Goal: Task Accomplishment & Management: Manage account settings

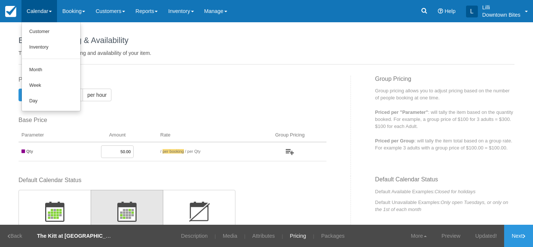
scroll to position [301, 0]
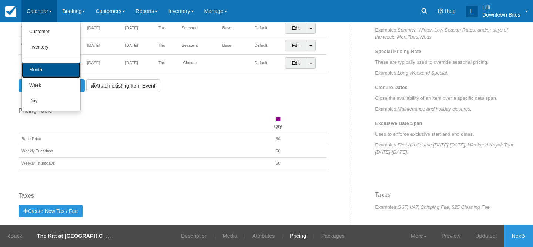
click at [39, 68] on link "Month" at bounding box center [51, 70] width 58 height 16
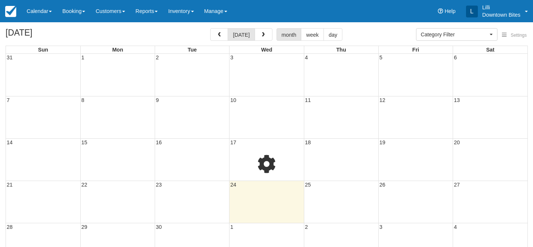
select select
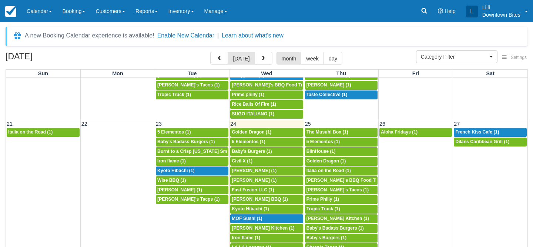
scroll to position [398, 0]
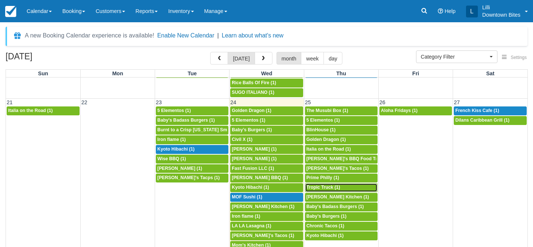
click at [332, 188] on span "Tropic Truck (1)" at bounding box center [324, 186] width 34 height 5
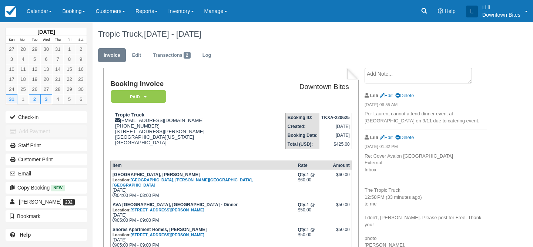
click at [386, 77] on textarea at bounding box center [418, 76] width 107 height 16
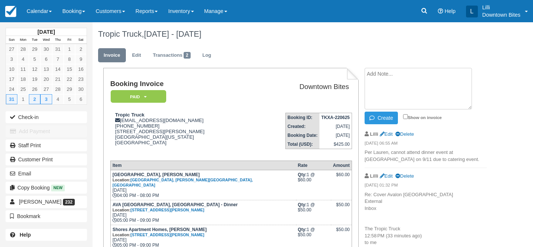
paste textarea "9/25 Mozaic cover : Bison Burger External Inbox The Tropic Truck 7:19 AM (11 mi…"
type textarea "9/25 Mozaic cover : Bison Burger External Inbox The Tropic Truck 7:19 AM (11 mi…"
click at [405, 118] on input "Show on invoice" at bounding box center [405, 116] width 5 height 5
checkbox input "true"
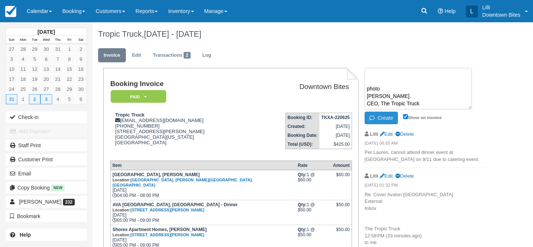
click at [379, 118] on button "Create" at bounding box center [381, 117] width 33 height 13
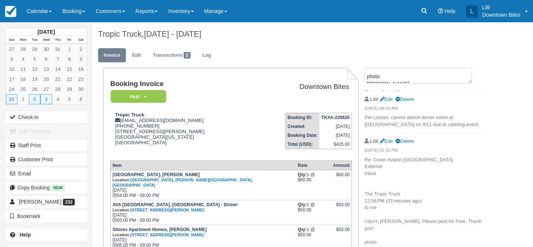
scroll to position [0, 0]
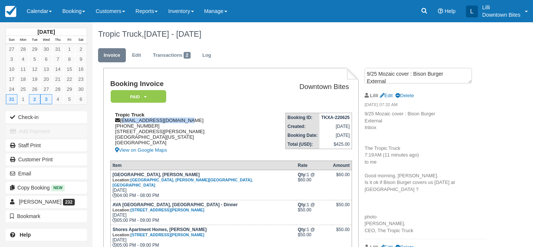
drag, startPoint x: 183, startPoint y: 121, endPoint x: 121, endPoint y: 120, distance: 61.8
click at [121, 120] on div "Tropic Truck thetropictruck@gmail.com 1 (323) 477-6764 3228 DABNEY AVE ALTADENA…" at bounding box center [180, 133] width 141 height 43
copy div "[EMAIL_ADDRESS][DOMAIN_NAME]"
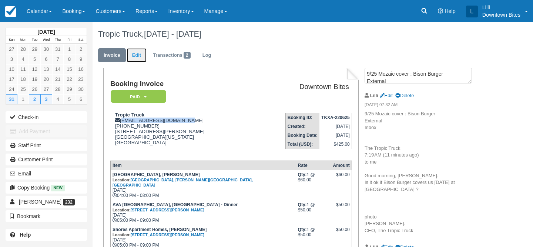
click at [143, 55] on link "Edit" at bounding box center [137, 55] width 20 height 14
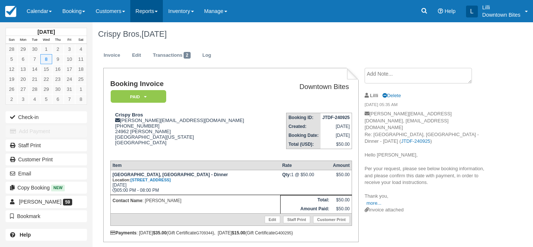
click at [150, 10] on link "Reports" at bounding box center [146, 11] width 33 height 22
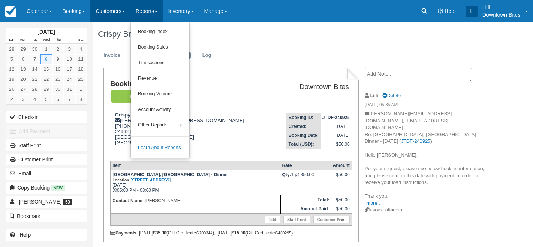
click at [113, 11] on link "Customers" at bounding box center [110, 11] width 40 height 22
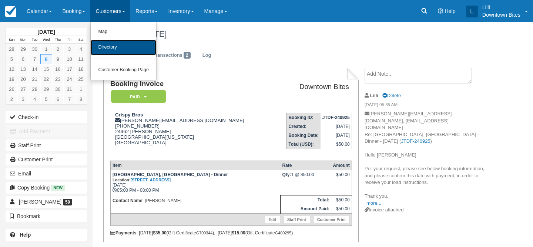
click at [113, 50] on link "Directory" at bounding box center [124, 48] width 66 height 16
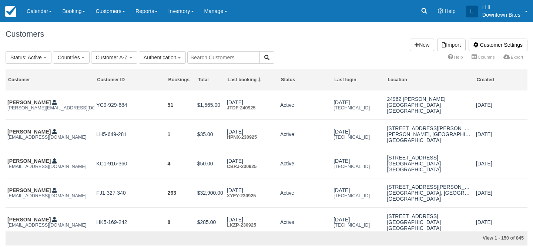
click at [214, 56] on input "text" at bounding box center [223, 57] width 73 height 13
type input "bison"
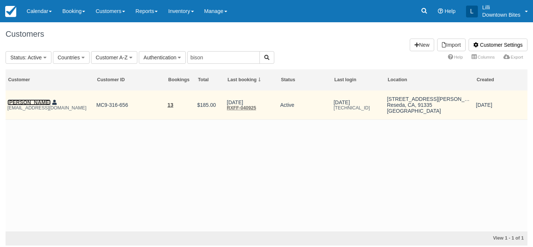
click at [19, 101] on link "Essie zandi" at bounding box center [28, 102] width 43 height 6
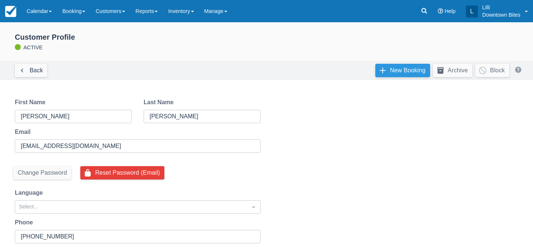
click at [406, 70] on link "New Booking" at bounding box center [402, 70] width 55 height 13
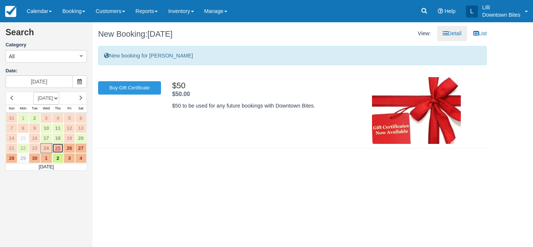
click at [57, 147] on link "25" at bounding box center [57, 148] width 11 height 10
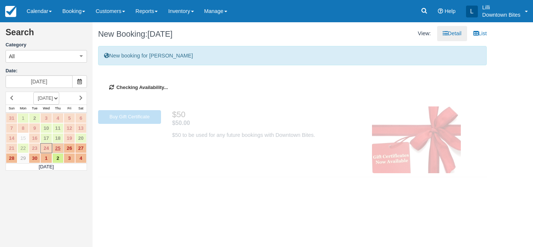
type input "09/25/25"
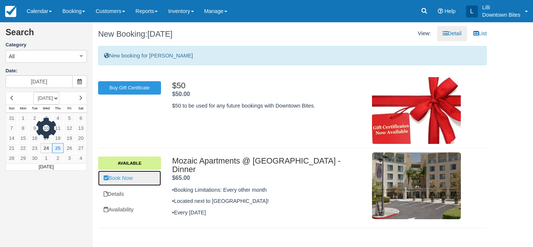
click at [138, 180] on link "Book Now" at bounding box center [129, 177] width 63 height 15
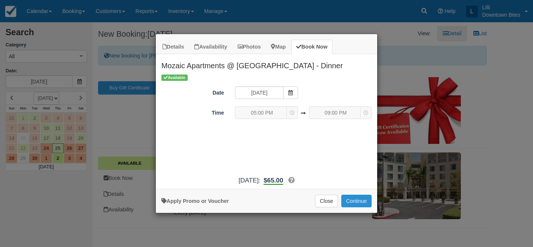
click at [364, 201] on button "Continue" at bounding box center [356, 200] width 30 height 13
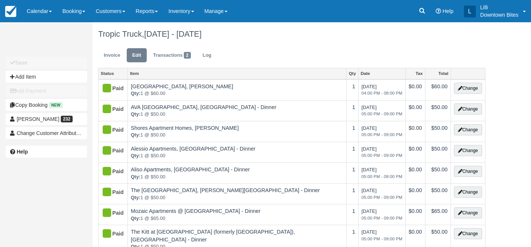
type input "(323) 477-6764"
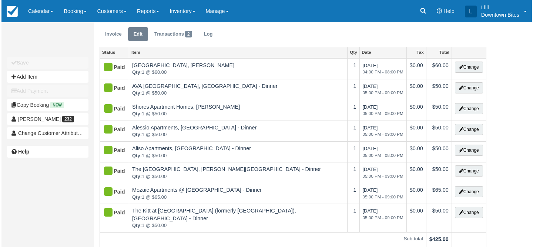
scroll to position [23, 0]
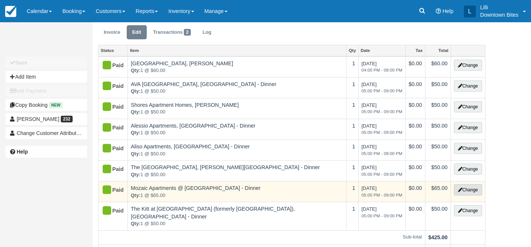
click at [478, 189] on button "Change" at bounding box center [468, 189] width 28 height 11
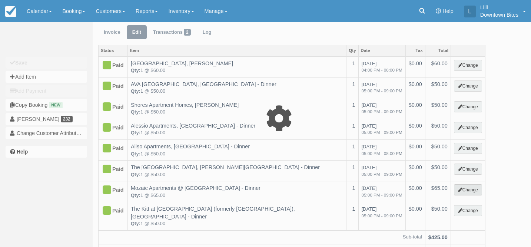
select select "2"
type input "65.00"
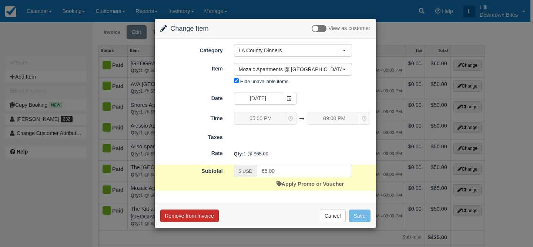
click at [183, 214] on button "Remove from Invoice" at bounding box center [189, 215] width 58 height 13
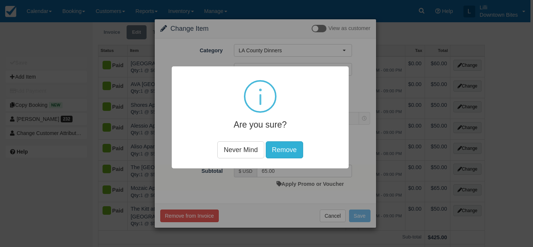
click at [281, 151] on button "Remove" at bounding box center [284, 149] width 37 height 17
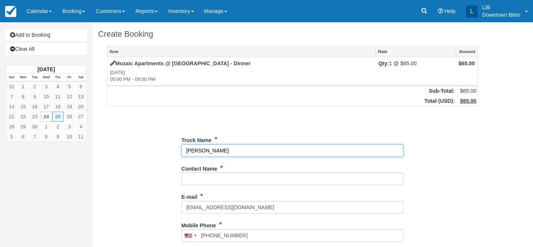
click at [260, 151] on input "Truck Name" at bounding box center [292, 150] width 222 height 13
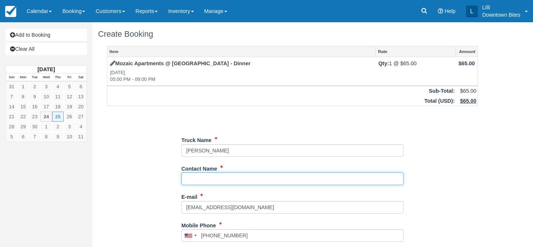
click at [217, 177] on input "Contact Name" at bounding box center [292, 178] width 222 height 13
type input "Essie Zandi"
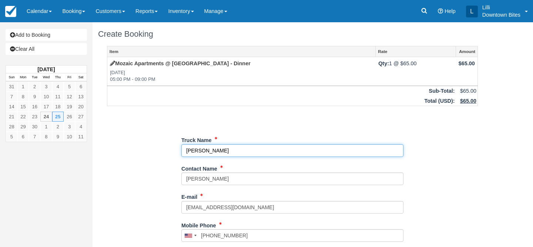
drag, startPoint x: 235, startPoint y: 153, endPoint x: 136, endPoint y: 147, distance: 99.4
click at [136, 147] on div "Item Rate Amount Mozaic Apartments @ Union Station - Dinner Thu Sep 25, 2025 05…" at bounding box center [292, 235] width 389 height 379
type input "Bison Burger"
type input "+18182615469"
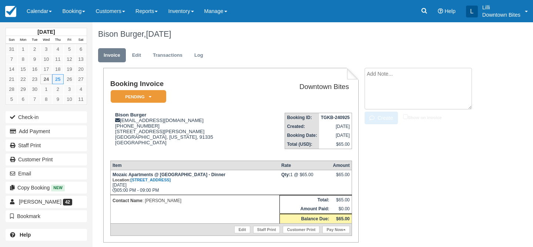
click at [403, 75] on textarea at bounding box center [418, 88] width 107 height 41
type textarea "Covering for The Tropic Truck"
click at [406, 116] on input "Show on invoice" at bounding box center [405, 116] width 5 height 5
checkbox input "true"
click at [385, 118] on button "Create" at bounding box center [381, 117] width 33 height 13
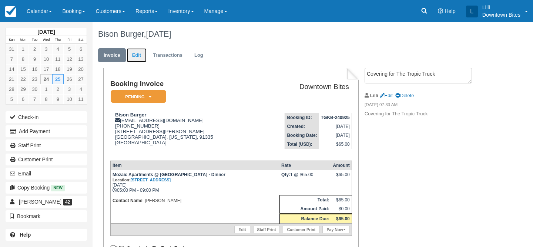
click at [137, 57] on link "Edit" at bounding box center [137, 55] width 20 height 14
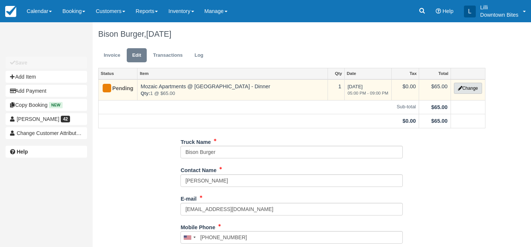
click at [481, 89] on button "Change" at bounding box center [468, 88] width 28 height 11
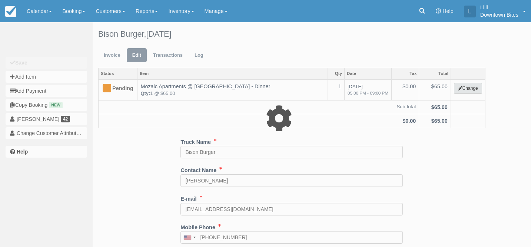
select select "2"
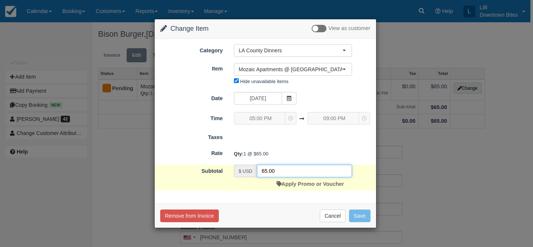
drag, startPoint x: 282, startPoint y: 170, endPoint x: 245, endPoint y: 170, distance: 37.0
click at [245, 170] on div "$ USD 65.00" at bounding box center [293, 170] width 118 height 13
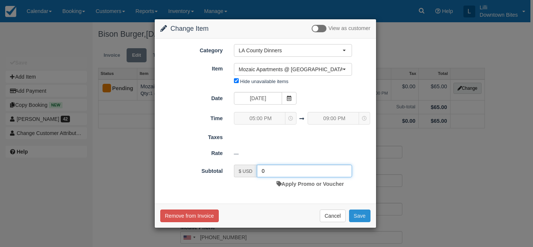
type input "0"
click at [355, 218] on button "Save" at bounding box center [359, 215] width 21 height 13
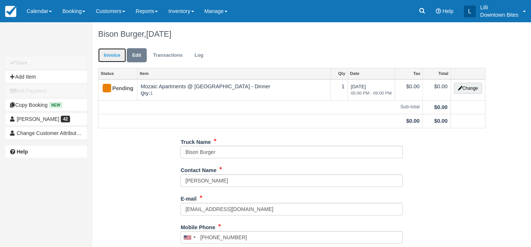
click at [107, 58] on link "Invoice" at bounding box center [112, 55] width 28 height 14
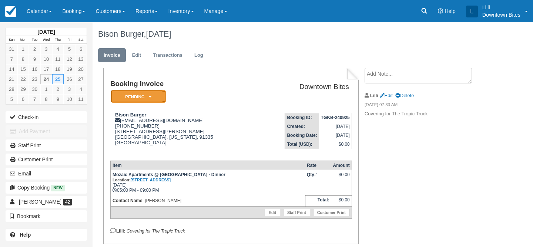
click at [131, 101] on em "Pending" at bounding box center [139, 96] width 56 height 13
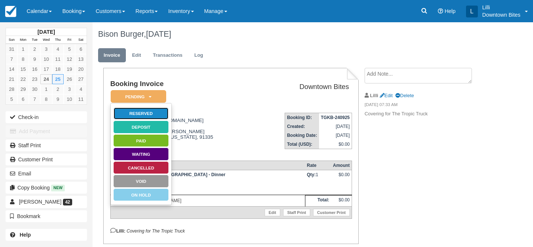
click at [145, 115] on link "Reserved" at bounding box center [141, 113] width 56 height 13
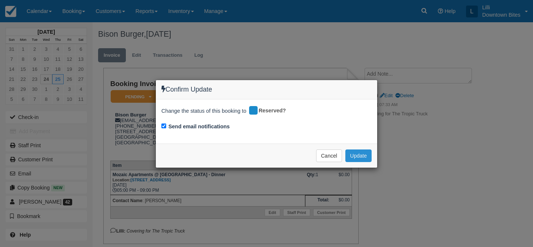
click at [353, 158] on button "Update" at bounding box center [358, 155] width 26 height 13
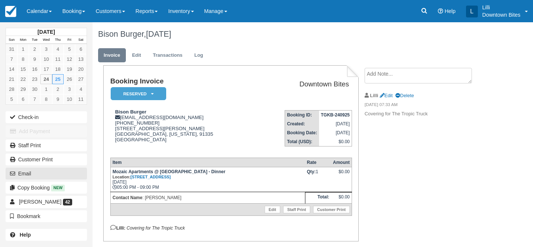
click at [39, 173] on button "Email" at bounding box center [46, 173] width 81 height 12
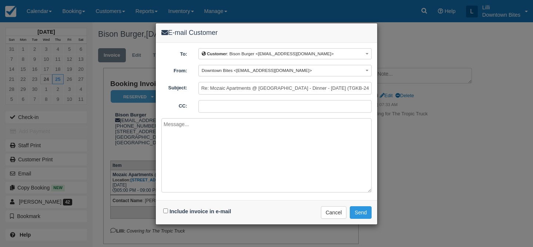
click at [214, 109] on input "CC:" at bounding box center [284, 106] width 173 height 13
paste input "[EMAIL_ADDRESS][DOMAIN_NAME]"
type input "lilli@downtownbites.com; thetropictruck@gmail.com"
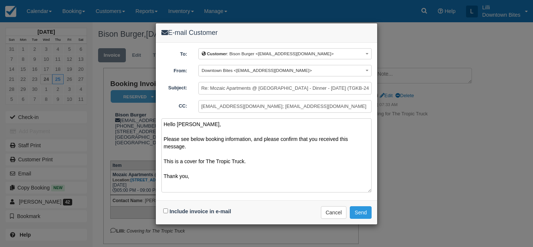
type textarea "Hello Essie, Please see below booking information, and please confirm that you …"
click at [166, 210] on input "Include invoice in e-mail" at bounding box center [165, 210] width 5 height 5
checkbox input "true"
click at [358, 209] on button "Send" at bounding box center [361, 212] width 22 height 13
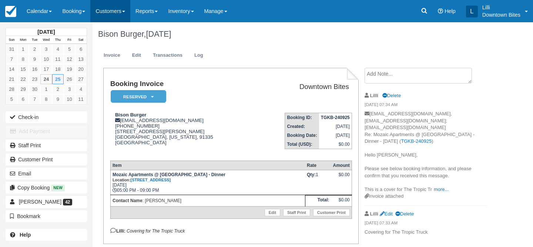
click at [118, 10] on link "Customers" at bounding box center [110, 11] width 40 height 22
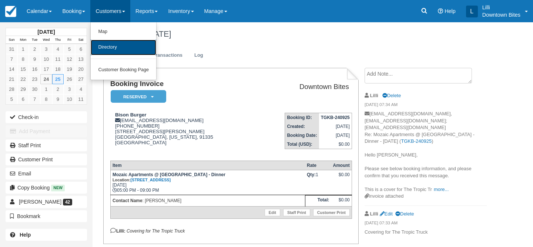
click at [116, 43] on link "Directory" at bounding box center [124, 48] width 66 height 16
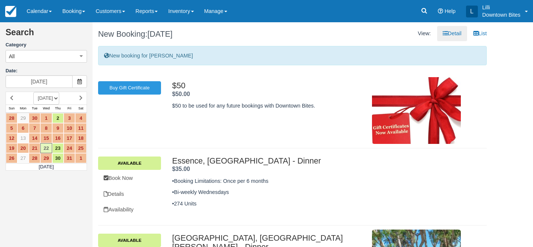
scroll to position [133, 0]
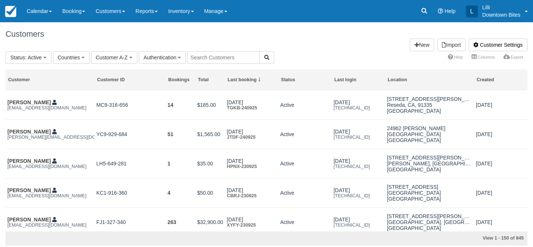
click at [238, 61] on input "text" at bounding box center [223, 57] width 73 height 13
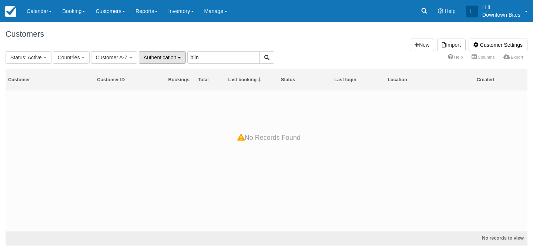
drag, startPoint x: 220, startPoint y: 57, endPoint x: 143, endPoint y: 52, distance: 76.4
click at [143, 52] on fieldset "Status : Active All Active Archived Blocked Countries All United States (546) G…" at bounding box center [140, 57] width 269 height 13
type input "yuri"
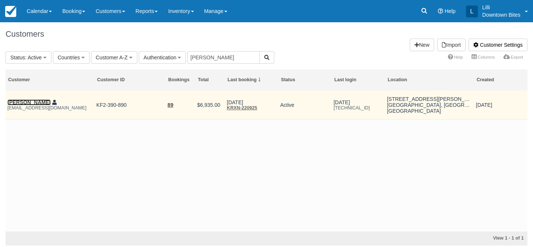
click at [20, 104] on link "[PERSON_NAME]" at bounding box center [28, 102] width 43 height 6
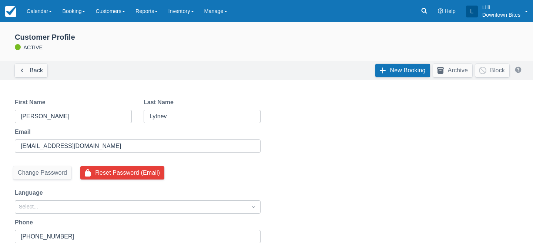
select select "50"
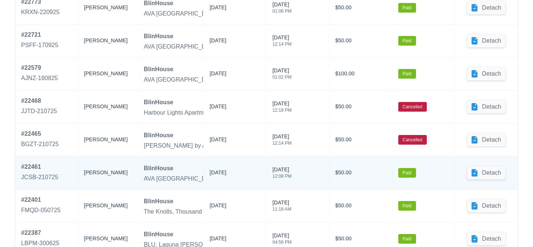
scroll to position [387, 0]
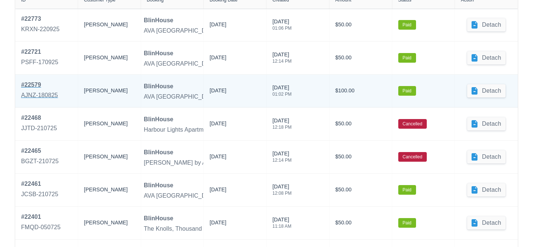
click at [34, 91] on div "AJNZ-180825" at bounding box center [39, 95] width 37 height 9
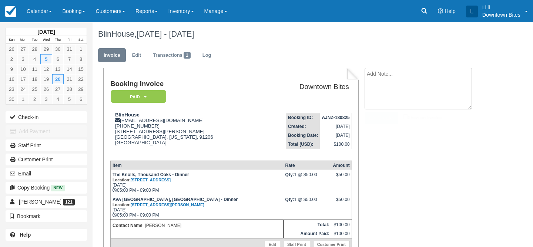
click at [388, 76] on textarea at bounding box center [418, 88] width 107 height 41
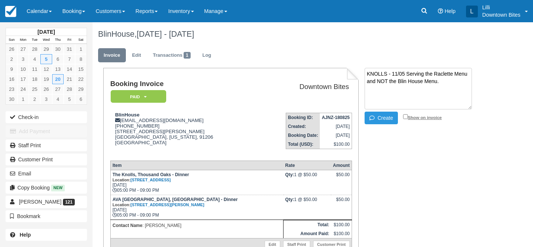
type textarea "KNOLLS - 11/05 Serving the Raclette Menu and NOT the Blin House Menu."
click at [405, 117] on input "Show on invoice" at bounding box center [405, 116] width 5 height 5
checkbox input "true"
click at [379, 120] on button "Create" at bounding box center [381, 117] width 33 height 13
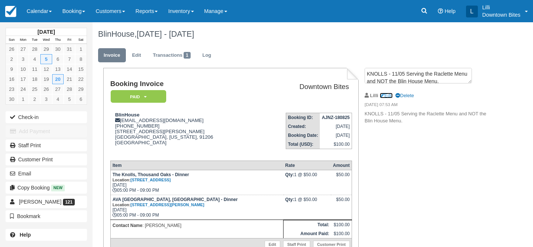
click at [391, 96] on link "Edit" at bounding box center [386, 96] width 13 height 6
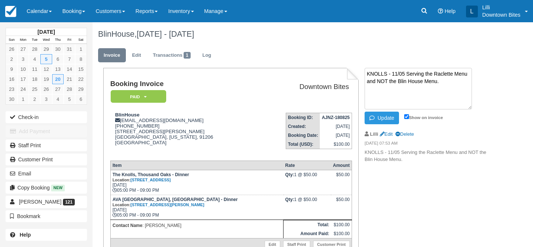
drag, startPoint x: 443, startPoint y: 86, endPoint x: 340, endPoint y: 76, distance: 103.4
click at [340, 76] on div "Booking Invoice Paid   Pending Reserved Deposit Waiting Cancelled On Hold Downt…" at bounding box center [293, 188] width 400 height 241
click at [382, 122] on button "Update" at bounding box center [382, 117] width 34 height 13
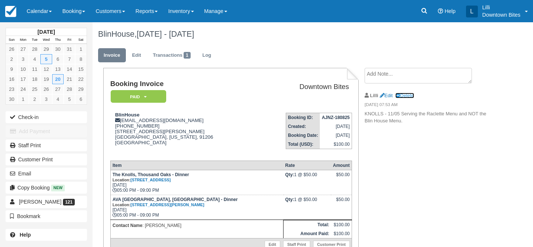
click at [402, 97] on link "Delete" at bounding box center [404, 96] width 19 height 6
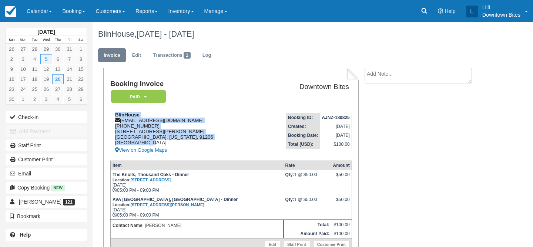
drag, startPoint x: 171, startPoint y: 146, endPoint x: 116, endPoint y: 114, distance: 63.7
click at [116, 114] on div "BlinHouse lytnevyv@gmail.com 1 (323) 899-2915 611 N HOWARD ST, APT 323 GLENDALE…" at bounding box center [183, 133] width 147 height 43
copy div "BlinHouse lytnevyv@gmail.com 1 (323) 899-2915 611 N HOWARD ST, APT 323 GLENDALE…"
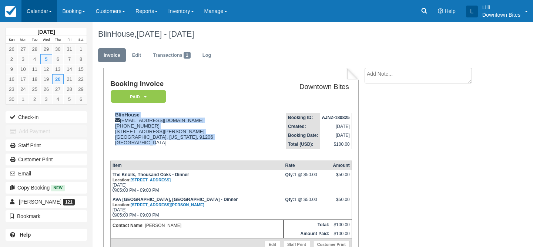
click at [40, 10] on link "Calendar" at bounding box center [39, 11] width 36 height 22
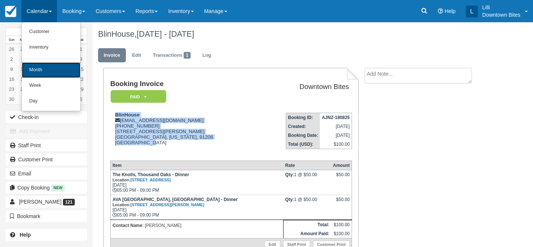
click at [40, 68] on link "Month" at bounding box center [51, 70] width 58 height 16
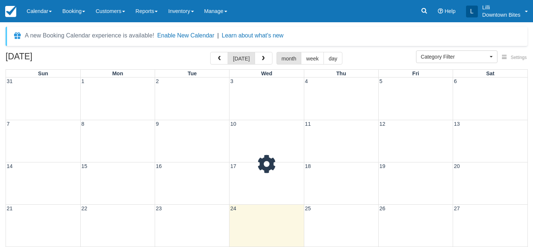
select select
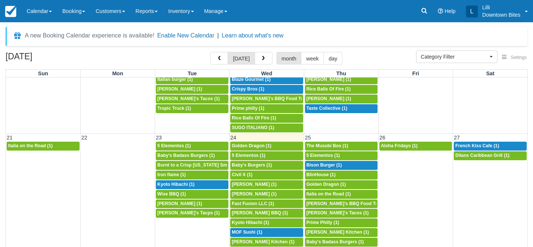
scroll to position [385, 0]
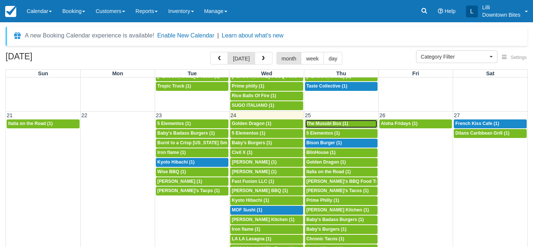
click at [352, 121] on link "4p The Musubi Box (1)" at bounding box center [341, 123] width 73 height 9
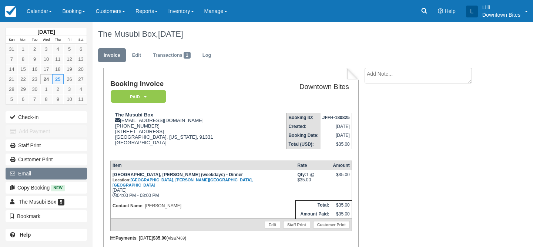
click at [49, 176] on button "Email" at bounding box center [46, 173] width 81 height 12
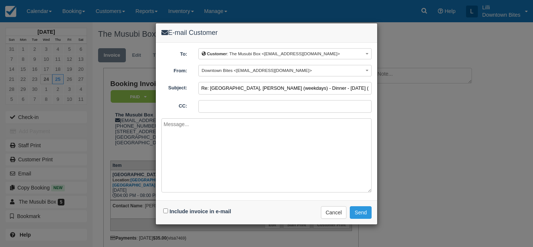
click at [202, 88] on input "Re: [GEOGRAPHIC_DATA], [PERSON_NAME] (weekdays) - Dinner - [DATE] (JFFH-180825)" at bounding box center [284, 88] width 173 height 13
type input "URGENT >>> Re: [GEOGRAPHIC_DATA], [PERSON_NAME] (weekdays) - Dinner - [DATE] (J…"
click at [288, 98] on div "To: Customer : The Musubi Box <[EMAIL_ADDRESS][DOMAIN_NAME]> Customer : The Mus…" at bounding box center [266, 83] width 210 height 70
click at [272, 106] on input "CC:" at bounding box center [284, 106] width 173 height 13
type input "[EMAIL_ADDRESS][DOMAIN_NAME]"
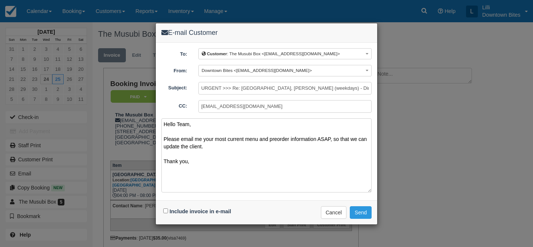
type textarea "Hello Team, Please email me your most current menu and preorder information ASA…"
click at [167, 209] on input "Include invoice in e-mail" at bounding box center [165, 210] width 5 height 5
checkbox input "true"
click at [358, 210] on button "Send" at bounding box center [361, 212] width 22 height 13
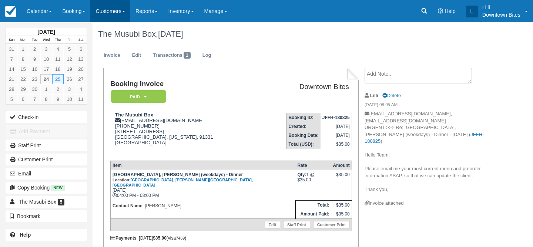
click at [120, 11] on link "Customers" at bounding box center [110, 11] width 40 height 22
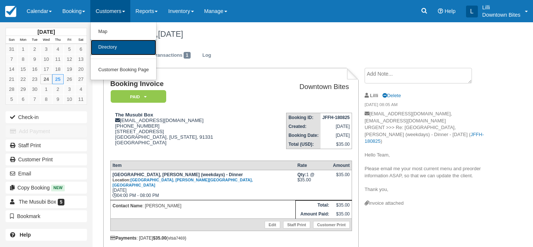
click at [121, 48] on link "Directory" at bounding box center [124, 48] width 66 height 16
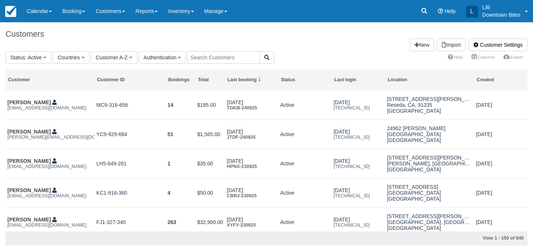
click at [208, 52] on input "text" at bounding box center [223, 57] width 73 height 13
type input "lilli"
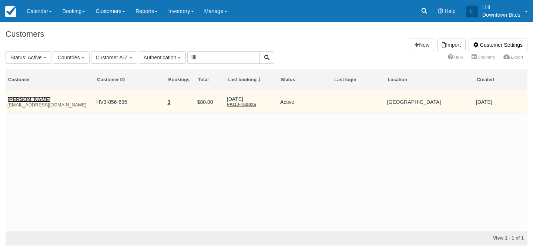
click at [36, 102] on link "[PERSON_NAME]" at bounding box center [28, 99] width 43 height 6
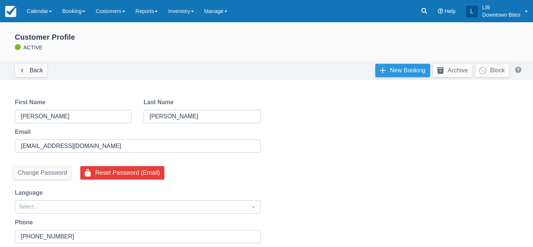
click at [384, 71] on link "New Booking" at bounding box center [402, 70] width 55 height 13
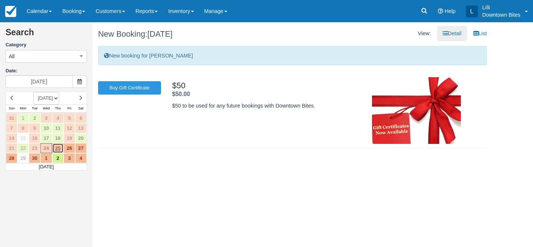
click at [57, 149] on link "25" at bounding box center [57, 148] width 11 height 10
click at [81, 98] on icon at bounding box center [80, 97] width 3 height 5
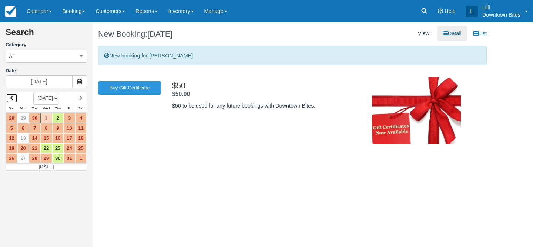
click at [9, 98] on link at bounding box center [11, 98] width 11 height 10
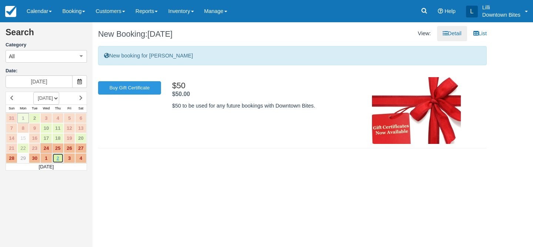
click at [61, 158] on link "2" at bounding box center [57, 158] width 11 height 10
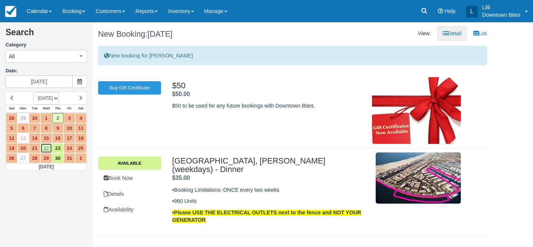
click at [46, 150] on link "22" at bounding box center [45, 148] width 11 height 10
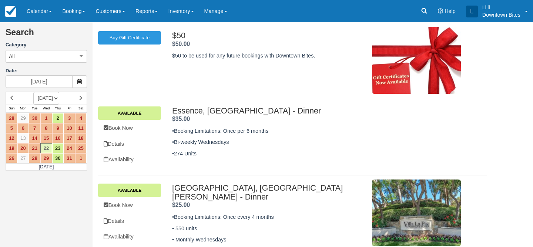
scroll to position [47, 0]
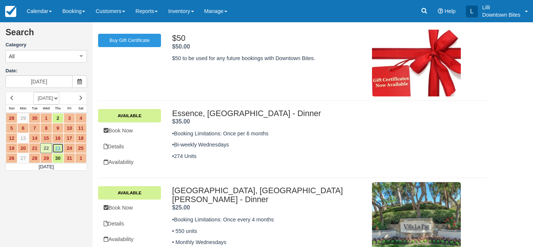
click at [60, 149] on link "23" at bounding box center [57, 148] width 11 height 10
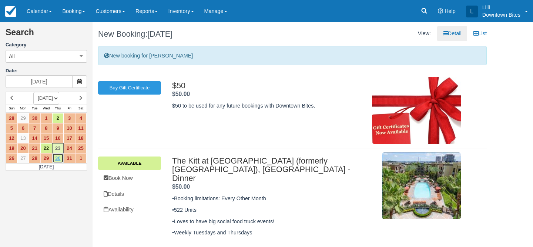
click at [59, 160] on link "30" at bounding box center [57, 158] width 11 height 10
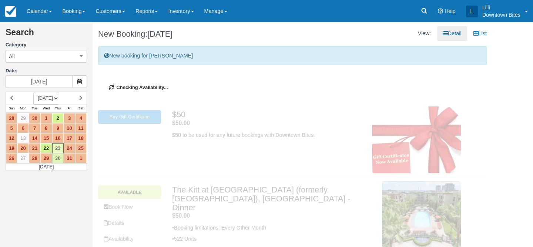
type input "10/30/25"
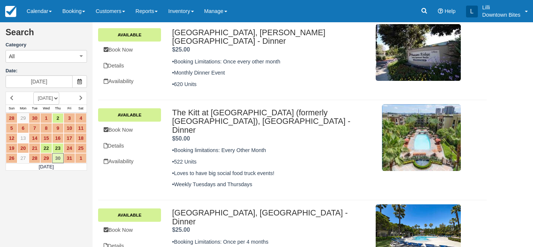
scroll to position [147, 0]
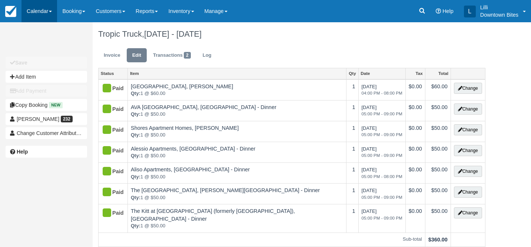
click at [34, 9] on link "Calendar" at bounding box center [39, 11] width 36 height 22
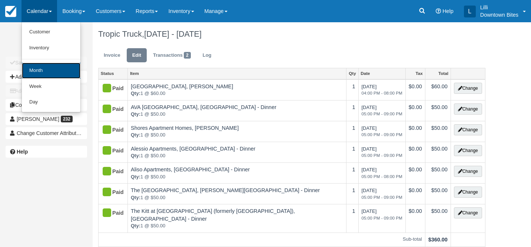
click at [42, 74] on link "Month" at bounding box center [51, 71] width 58 height 16
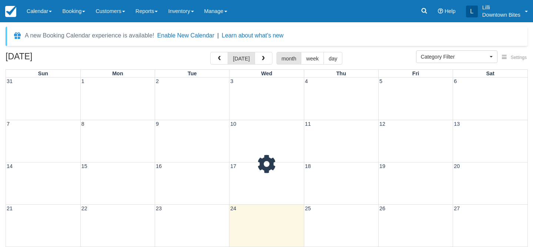
select select
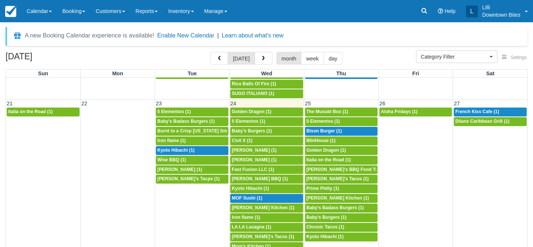
scroll to position [401, 0]
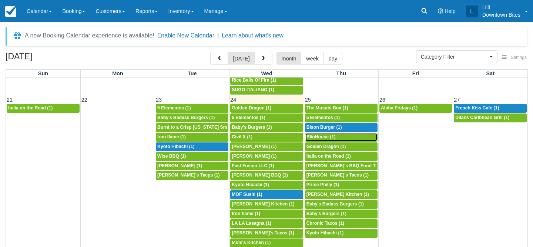
click at [336, 139] on div "5p BlinHouse (1)" at bounding box center [342, 137] width 70 height 6
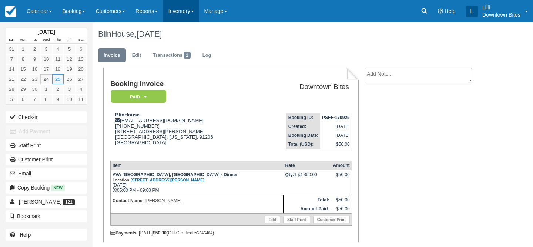
click at [190, 9] on link "Inventory" at bounding box center [181, 11] width 36 height 22
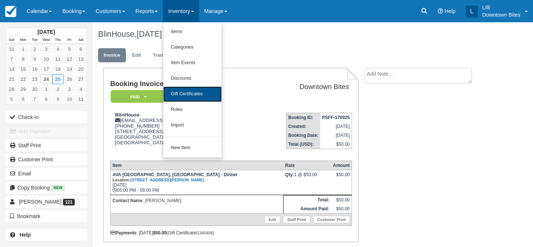
click at [191, 89] on link "Gift Certificates" at bounding box center [192, 94] width 58 height 16
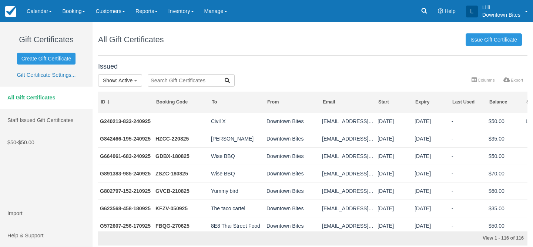
click at [186, 83] on input "text" at bounding box center [184, 80] width 73 height 13
type input "fad"
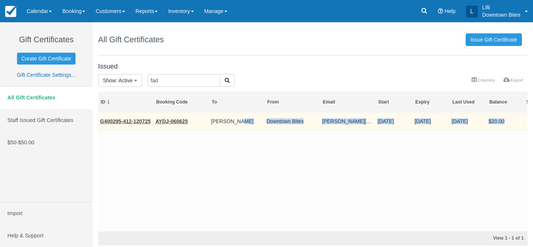
drag, startPoint x: 506, startPoint y: 120, endPoint x: 247, endPoint y: 124, distance: 259.2
click at [247, 124] on tr "G400295-412-120725 AYDJ-060625 [PERSON_NAME] Downtown Bites [PERSON_NAME][EMAIL…" at bounding box center [338, 121] width 481 height 17
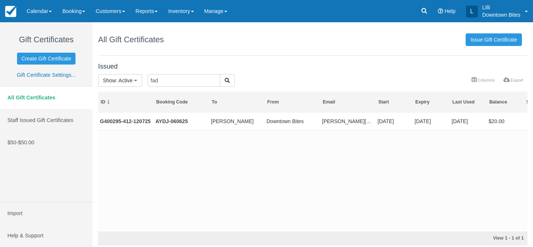
click at [205, 162] on div "G400295-412-120725 AYDJ-060625 [PERSON_NAME] Downtown Bites [PERSON_NAME][EMAIL…" at bounding box center [312, 172] width 429 height 118
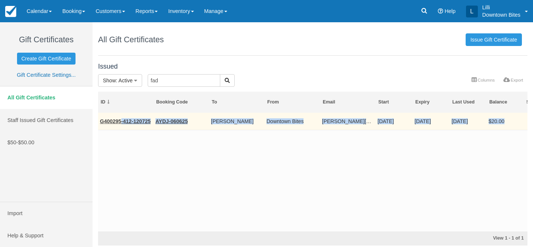
drag, startPoint x: 505, startPoint y: 120, endPoint x: 120, endPoint y: 122, distance: 385.0
click at [120, 122] on tr "G400295-412-120725 AYDJ-060625 [PERSON_NAME] Downtown Bites [PERSON_NAME][EMAIL…" at bounding box center [338, 121] width 481 height 17
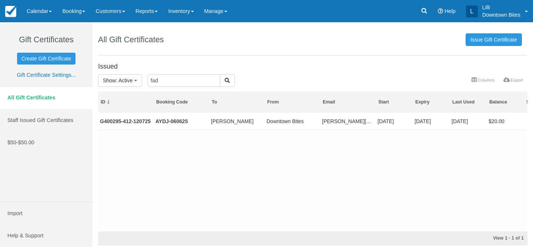
click at [147, 175] on div "G400295-412-120725 AYDJ-060625 [PERSON_NAME] Downtown Bites [PERSON_NAME][EMAIL…" at bounding box center [312, 172] width 429 height 118
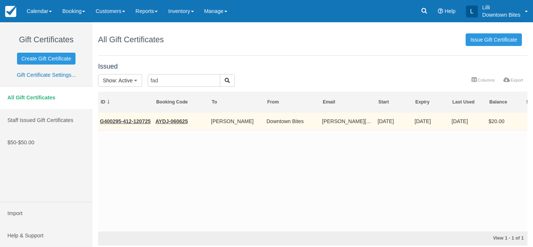
click at [506, 121] on td "$20.00" at bounding box center [505, 121] width 37 height 17
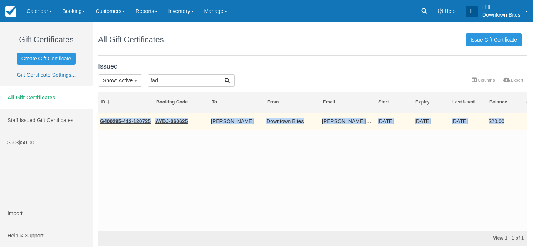
drag, startPoint x: 506, startPoint y: 121, endPoint x: 104, endPoint y: 117, distance: 402.8
click at [104, 117] on tr "G400295-412-120725 AYDJ-060625 [PERSON_NAME] Downtown Bites [PERSON_NAME][EMAIL…" at bounding box center [338, 121] width 481 height 17
copy tr "G400295-412-120725 AYDJ-060625 [PERSON_NAME] Downtown Bites [PERSON_NAME][EMAIL…"
click at [136, 118] on link "G400295-412-120725" at bounding box center [125, 121] width 51 height 6
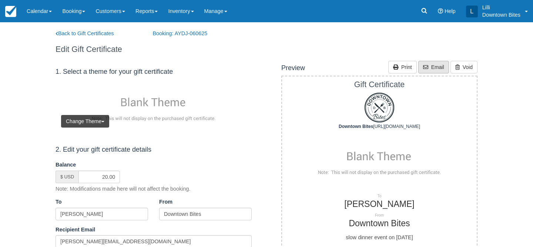
click at [434, 68] on link "Email" at bounding box center [433, 67] width 31 height 13
